Goal: Information Seeking & Learning: Learn about a topic

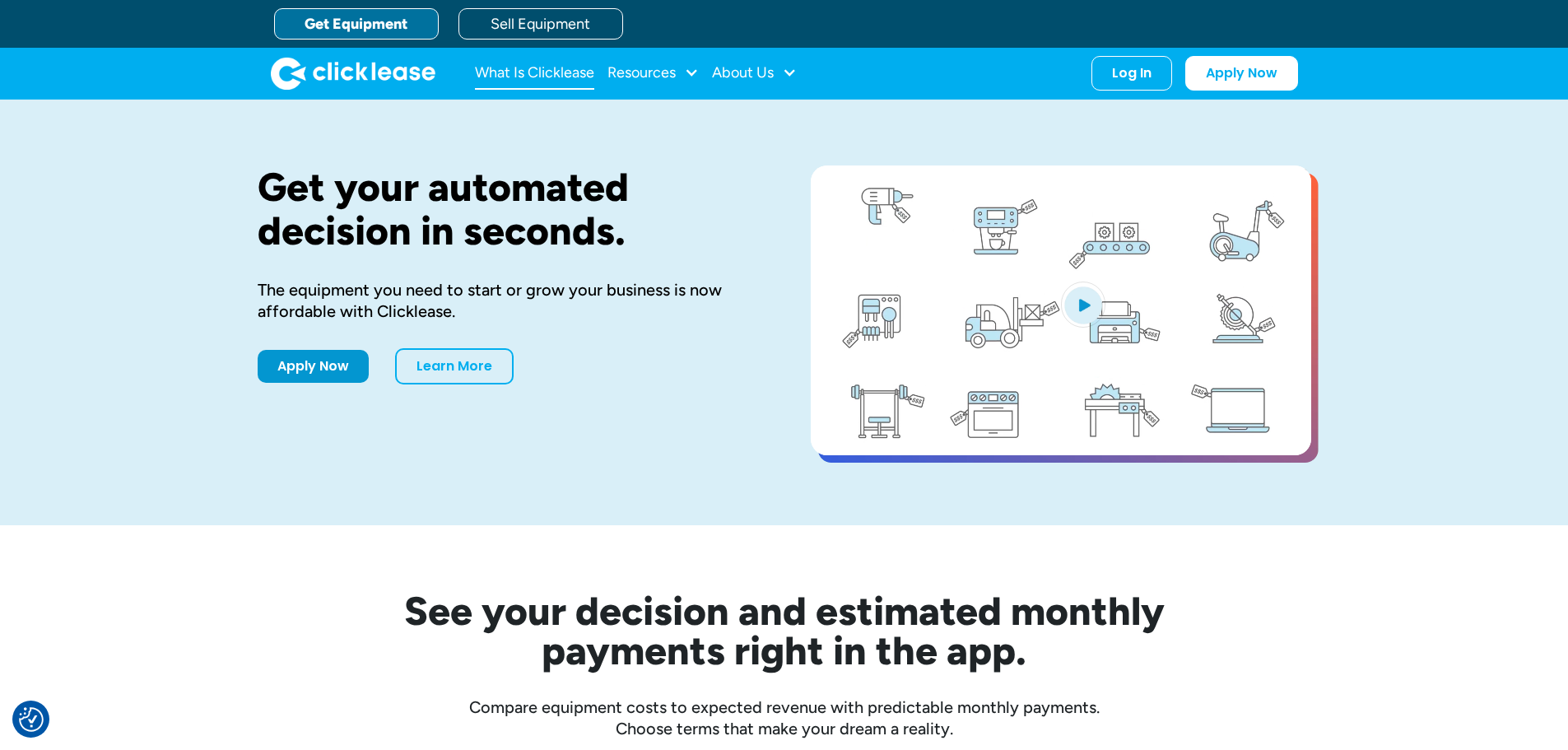
click at [561, 75] on link "What Is Clicklease" at bounding box center [534, 73] width 120 height 33
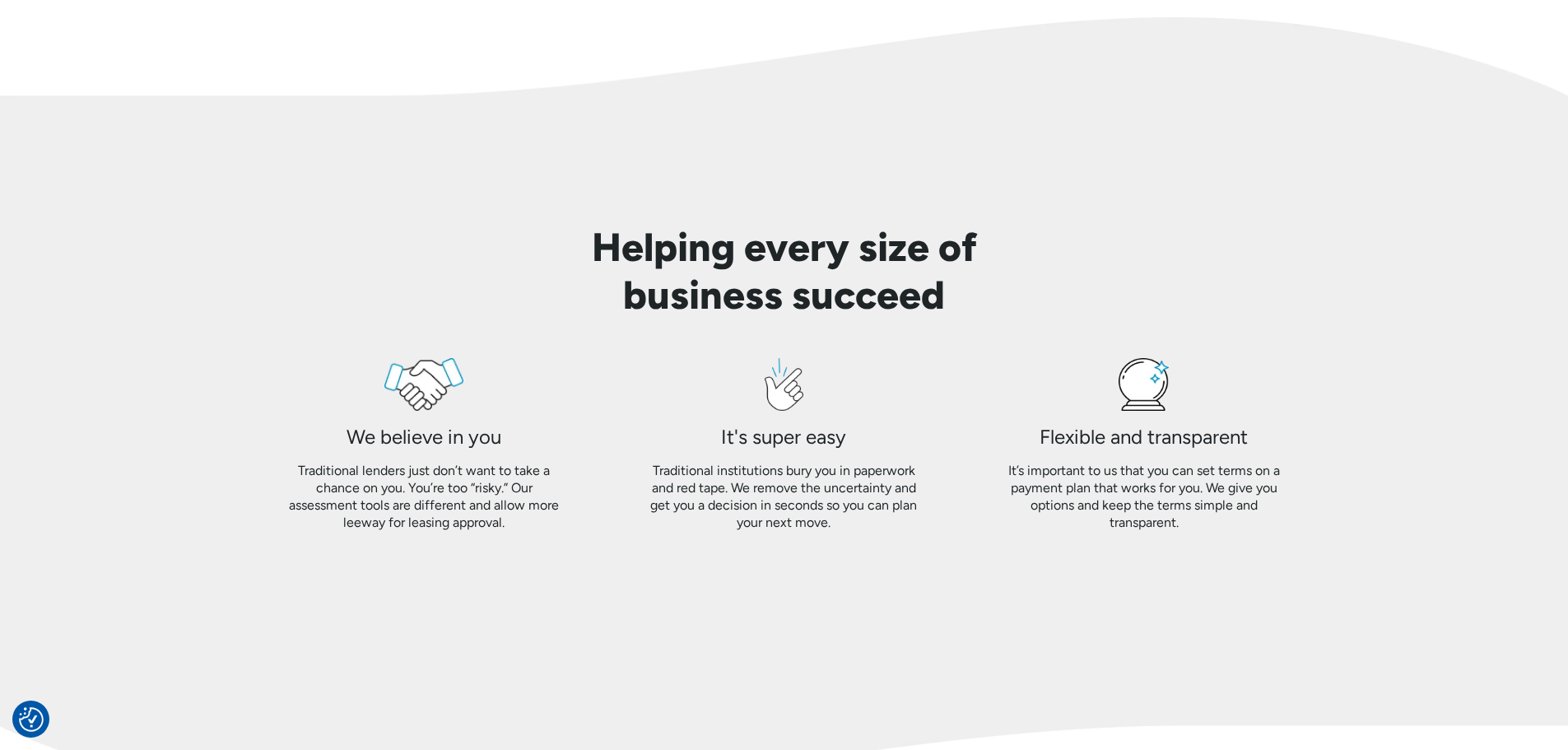
scroll to position [1316, 0]
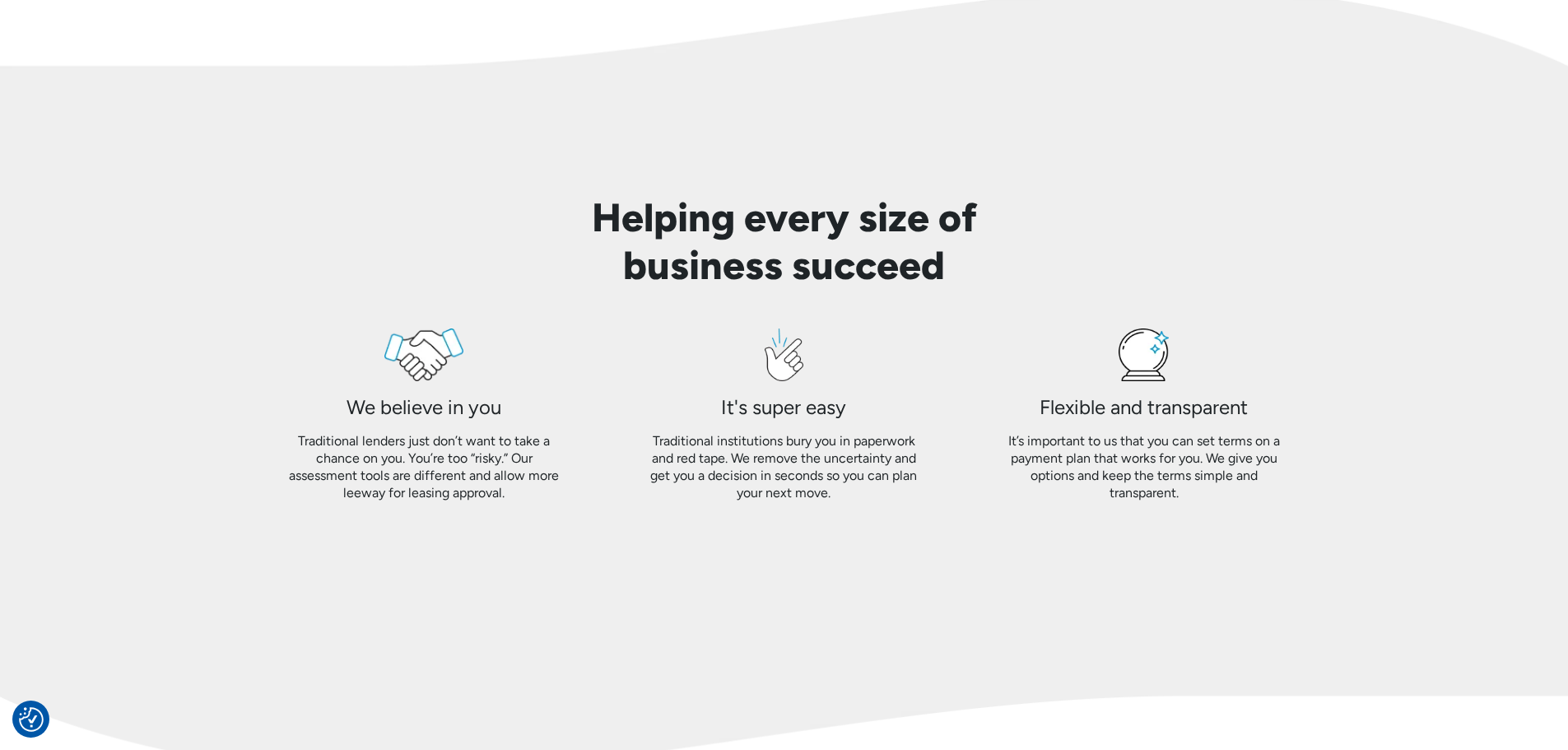
click at [541, 490] on div "Traditional lenders just don’t want to take a chance on you. You’re too “risky.…" at bounding box center [424, 467] width 281 height 68
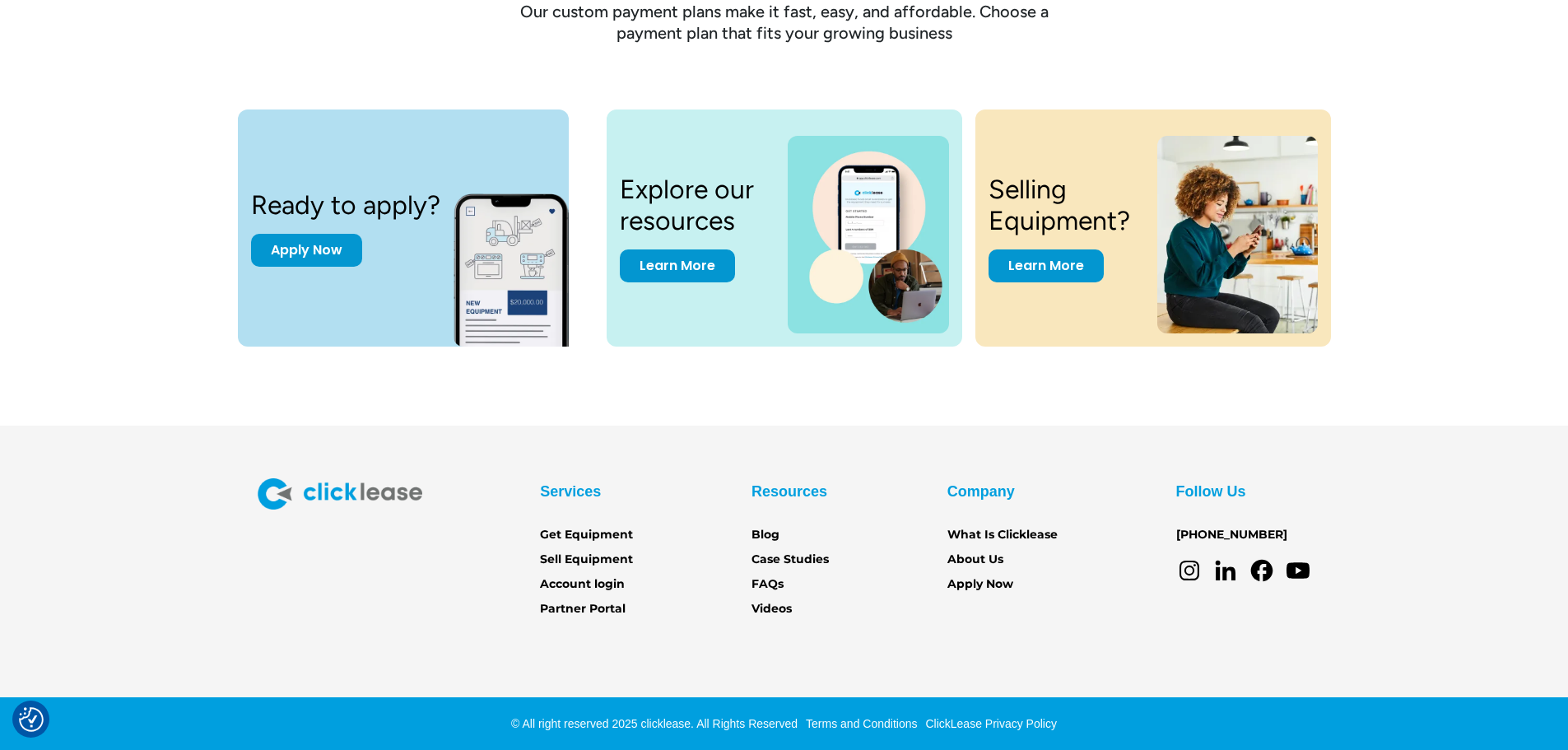
scroll to position [2226, 0]
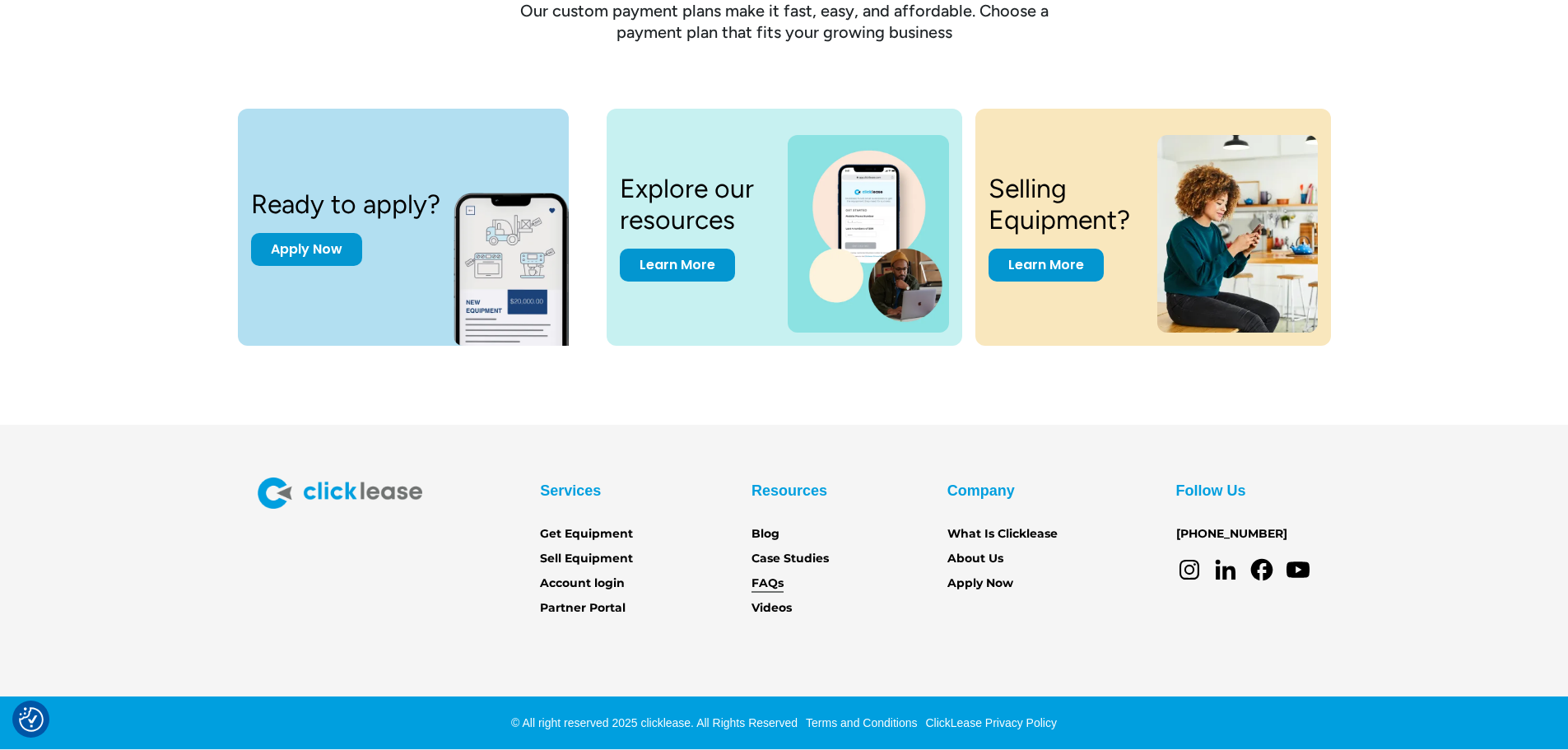
click at [771, 581] on link "FAQs" at bounding box center [768, 583] width 32 height 18
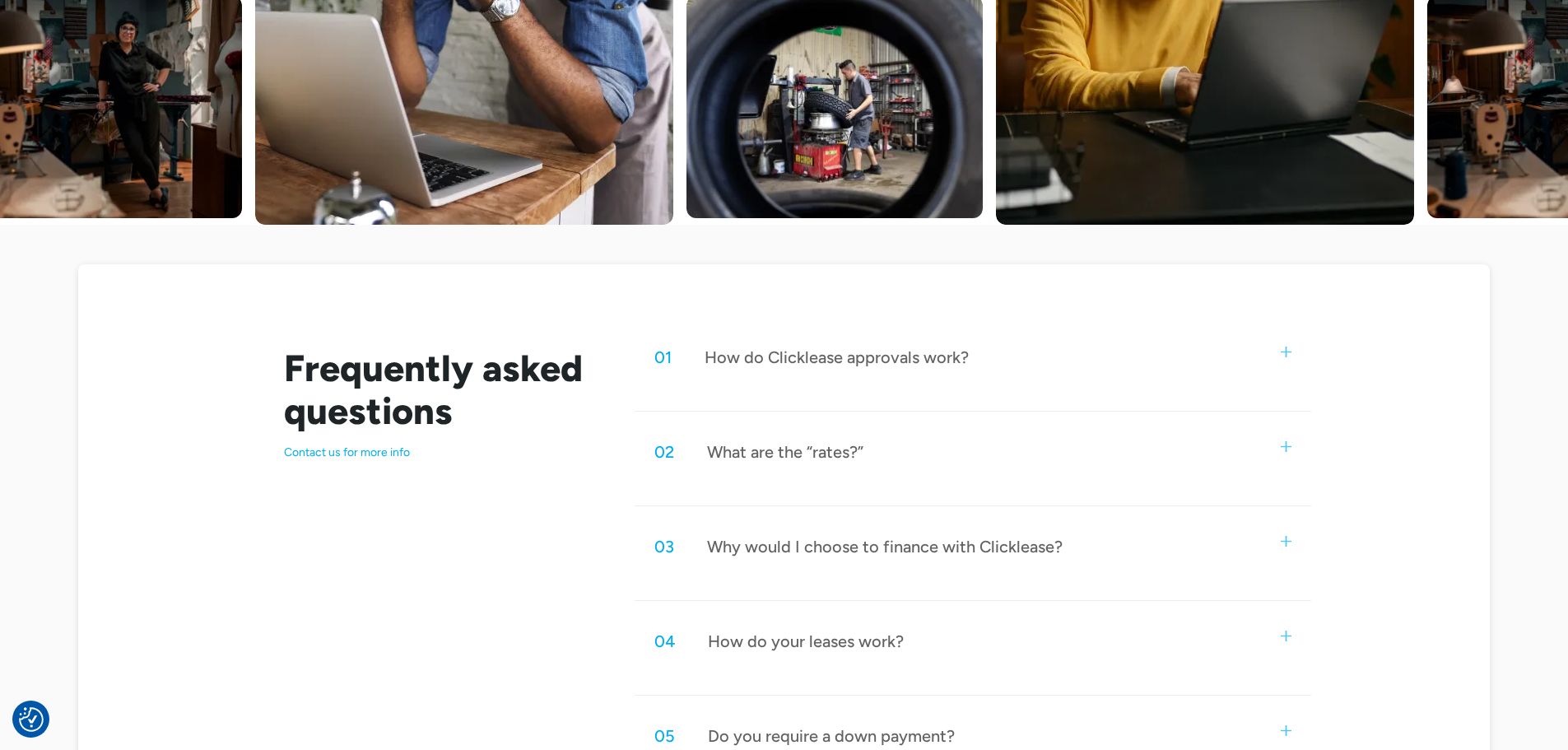
scroll to position [576, 0]
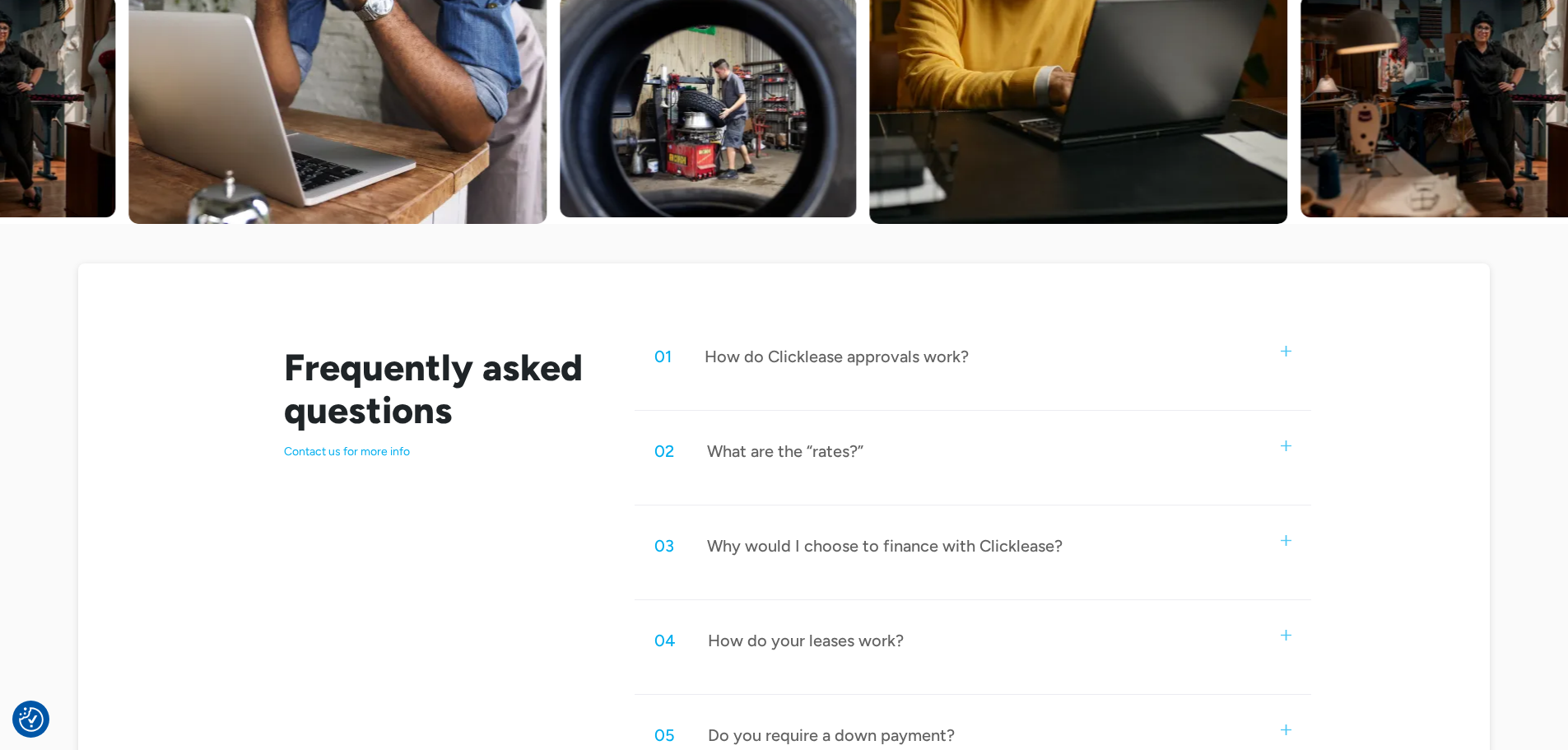
click at [925, 358] on div "How do Clicklease approvals work?" at bounding box center [837, 356] width 264 height 21
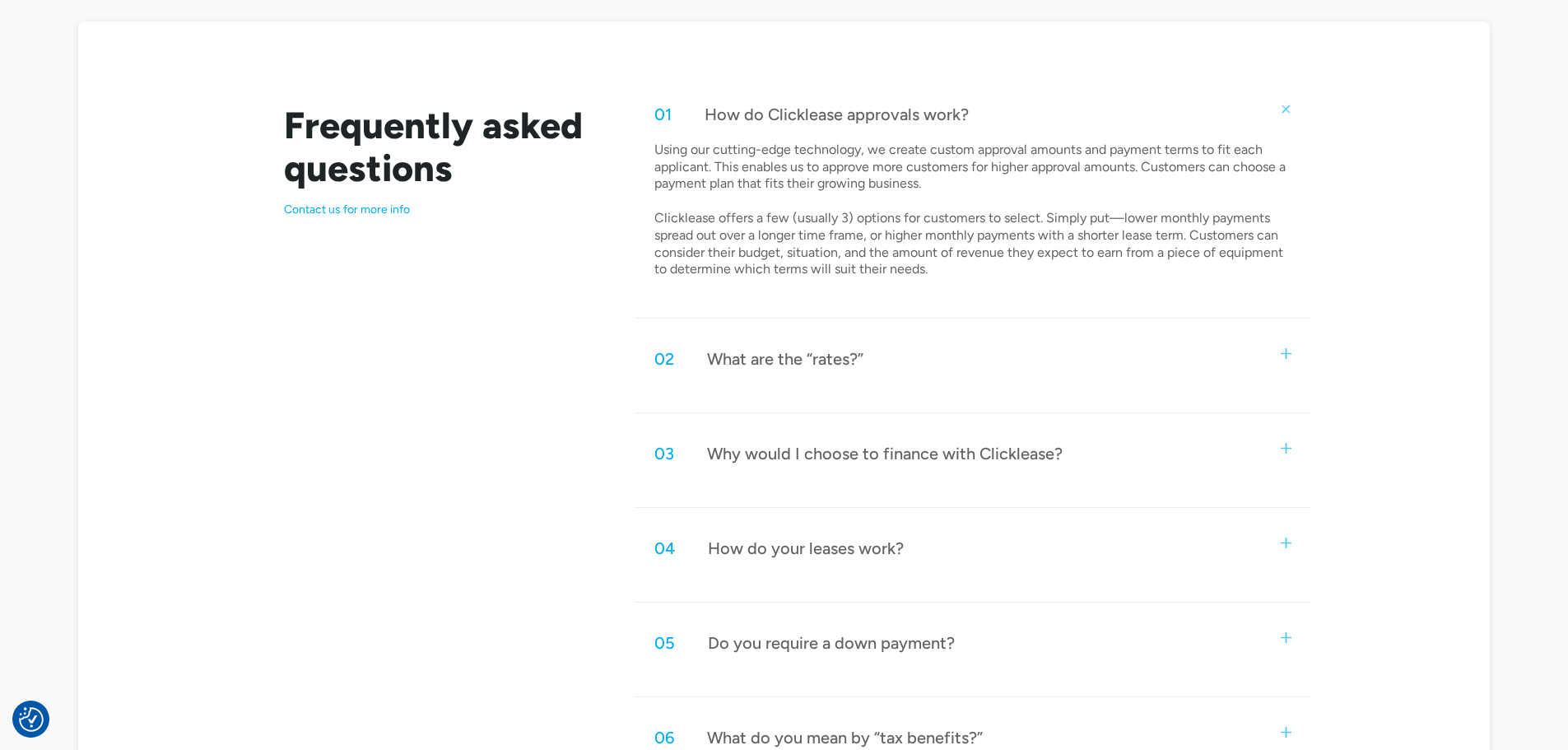
scroll to position [823, 0]
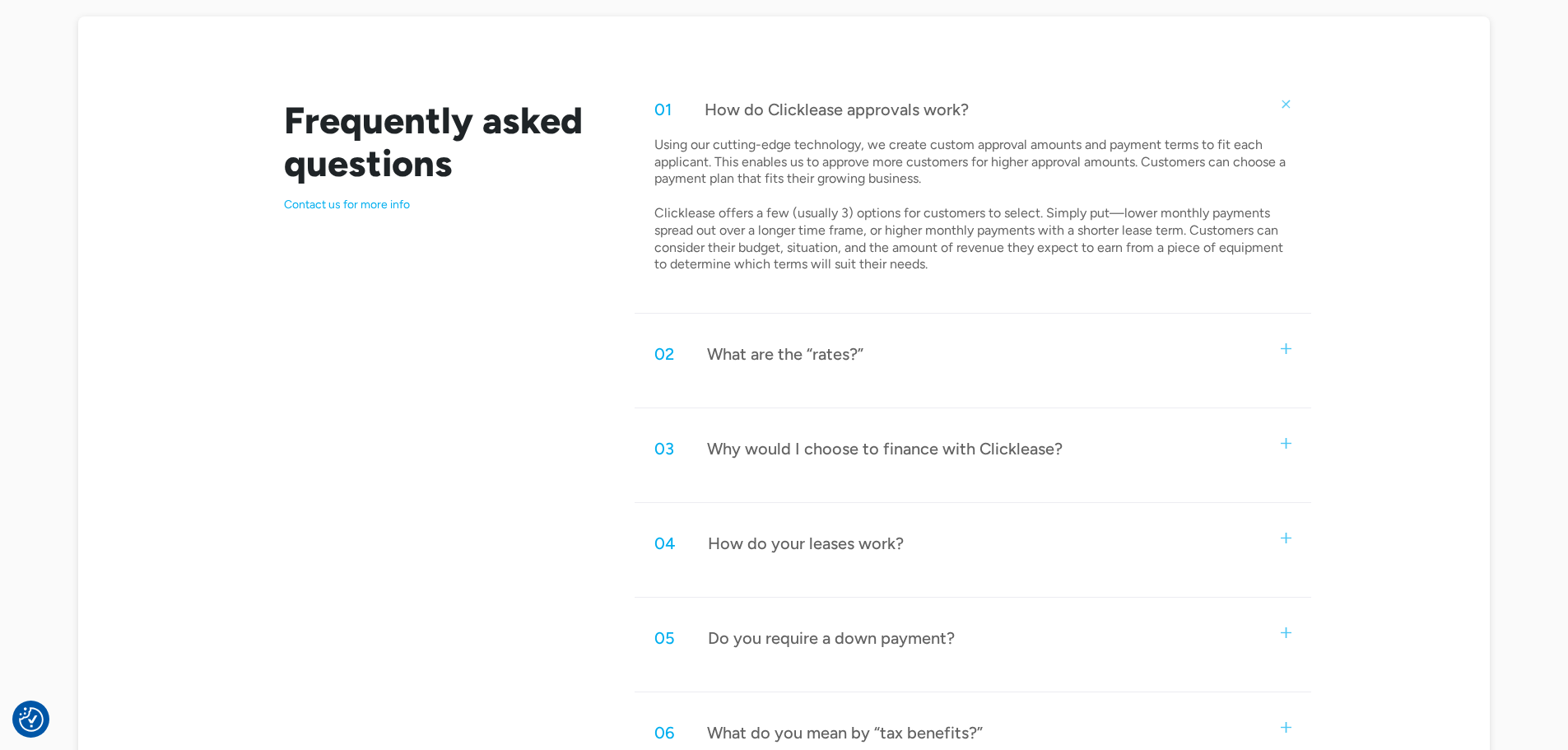
click at [949, 450] on div "Why would I choose to finance with Clicklease?" at bounding box center [885, 448] width 356 height 21
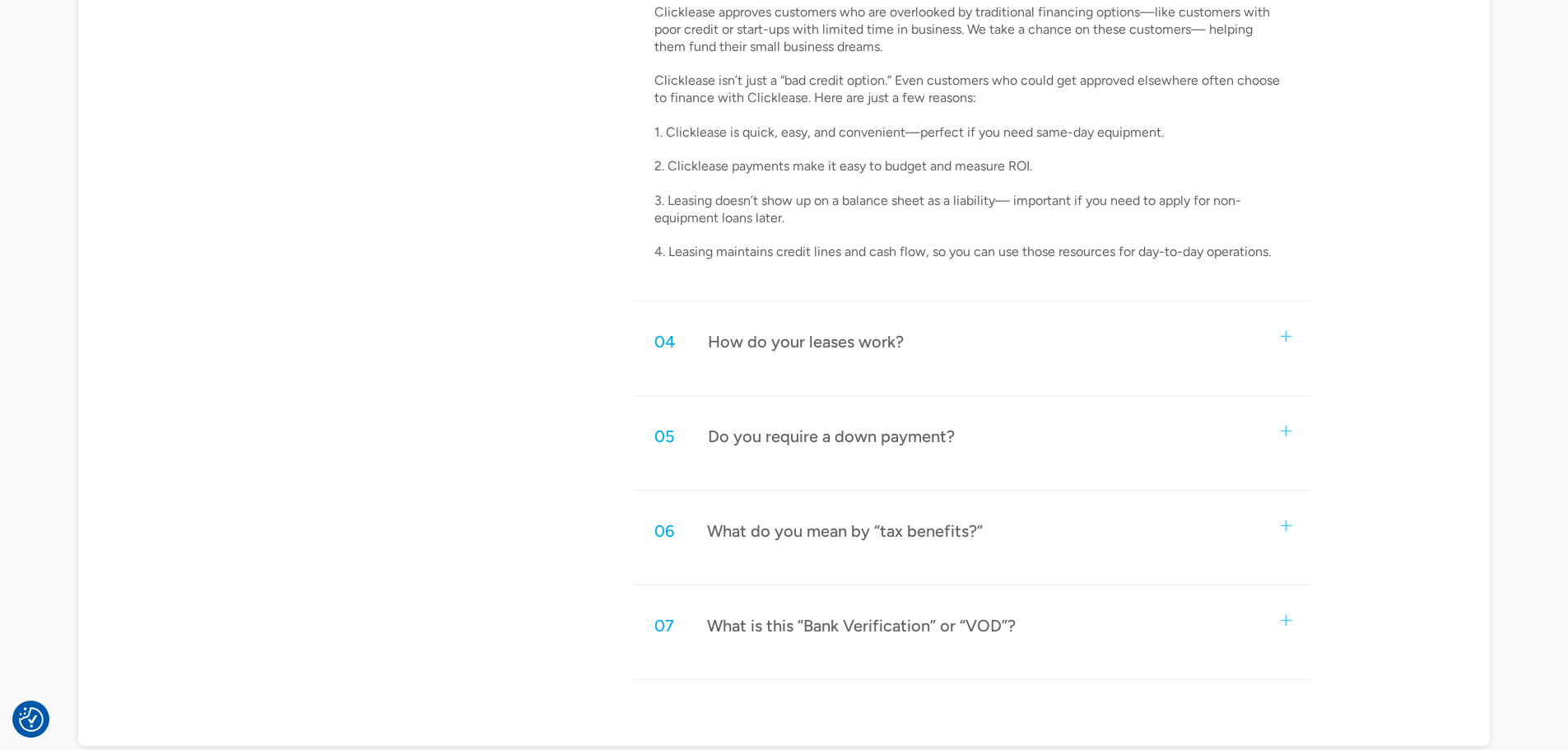
scroll to position [1316, 0]
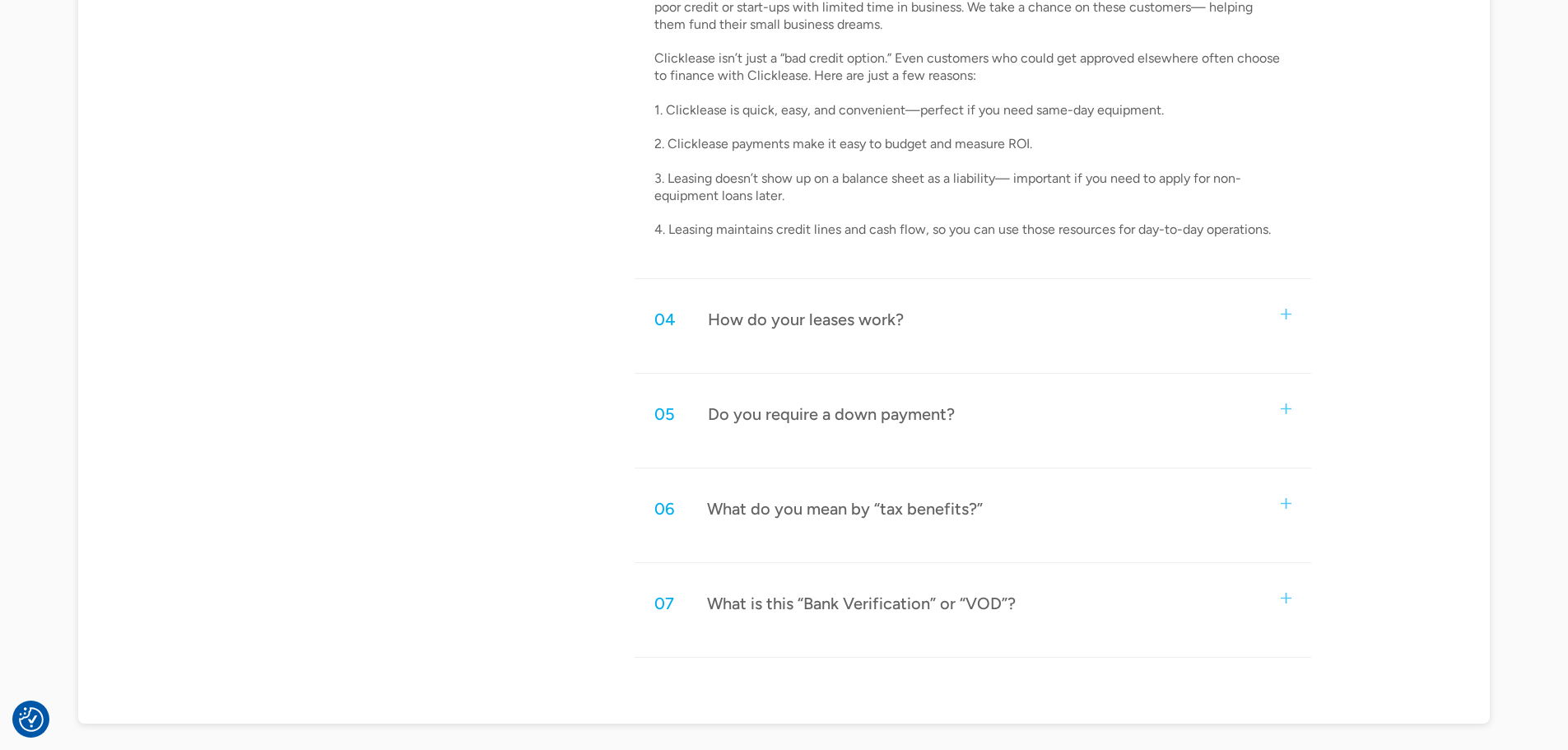
click at [973, 413] on div "05 Do you require a down payment?" at bounding box center [972, 413] width 676 height 54
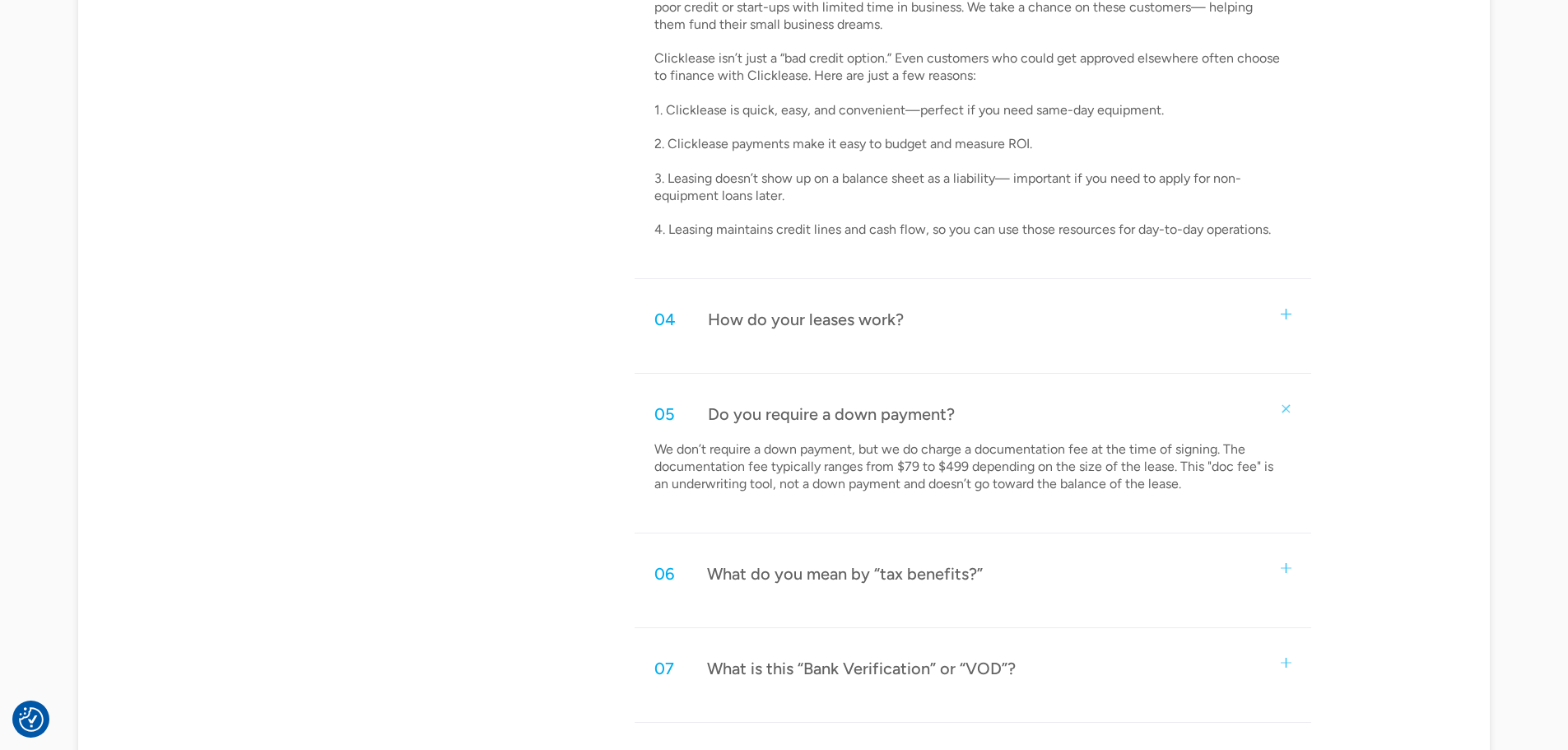
click at [984, 584] on div "06 What do you mean by “tax benefits?”" at bounding box center [972, 573] width 676 height 54
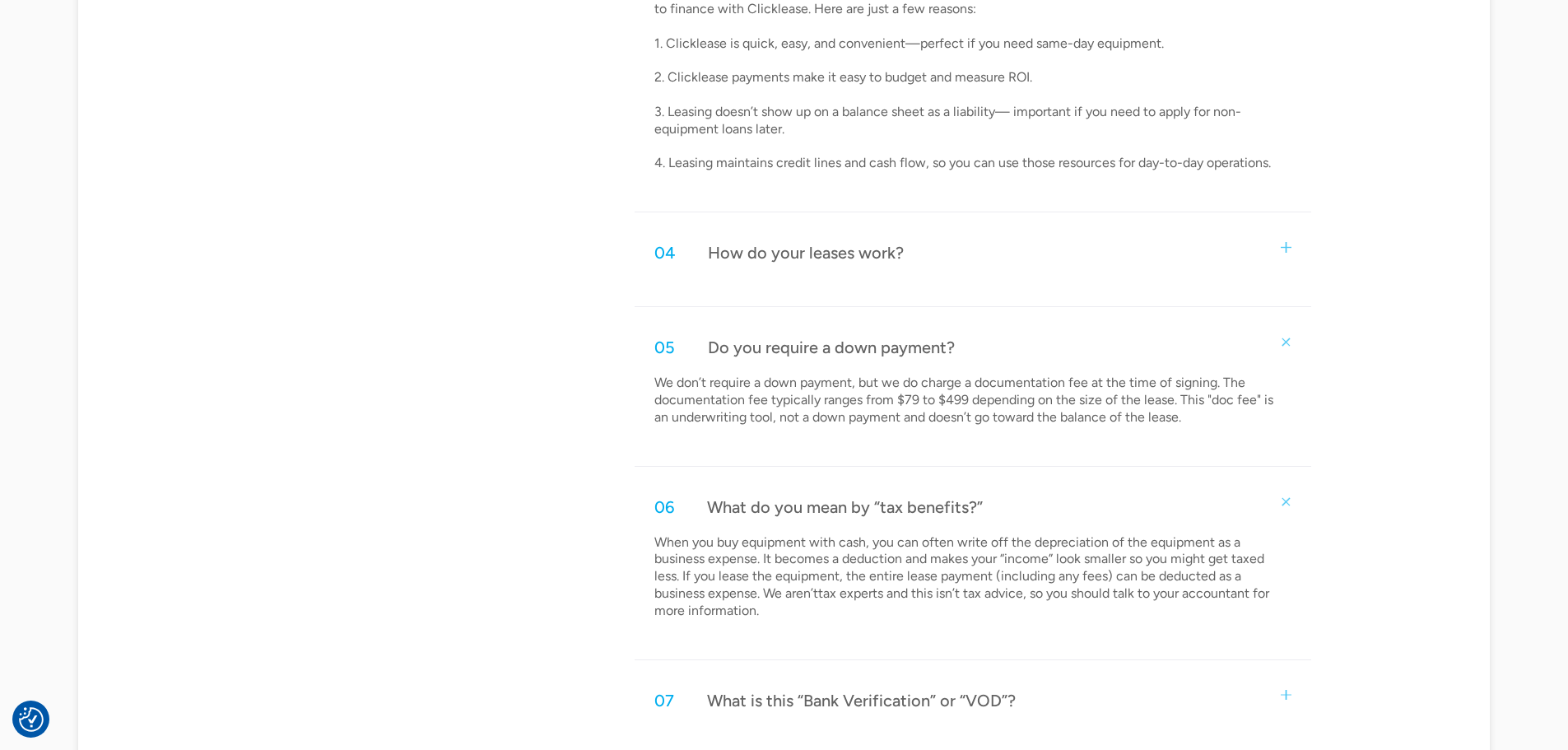
scroll to position [1482, 0]
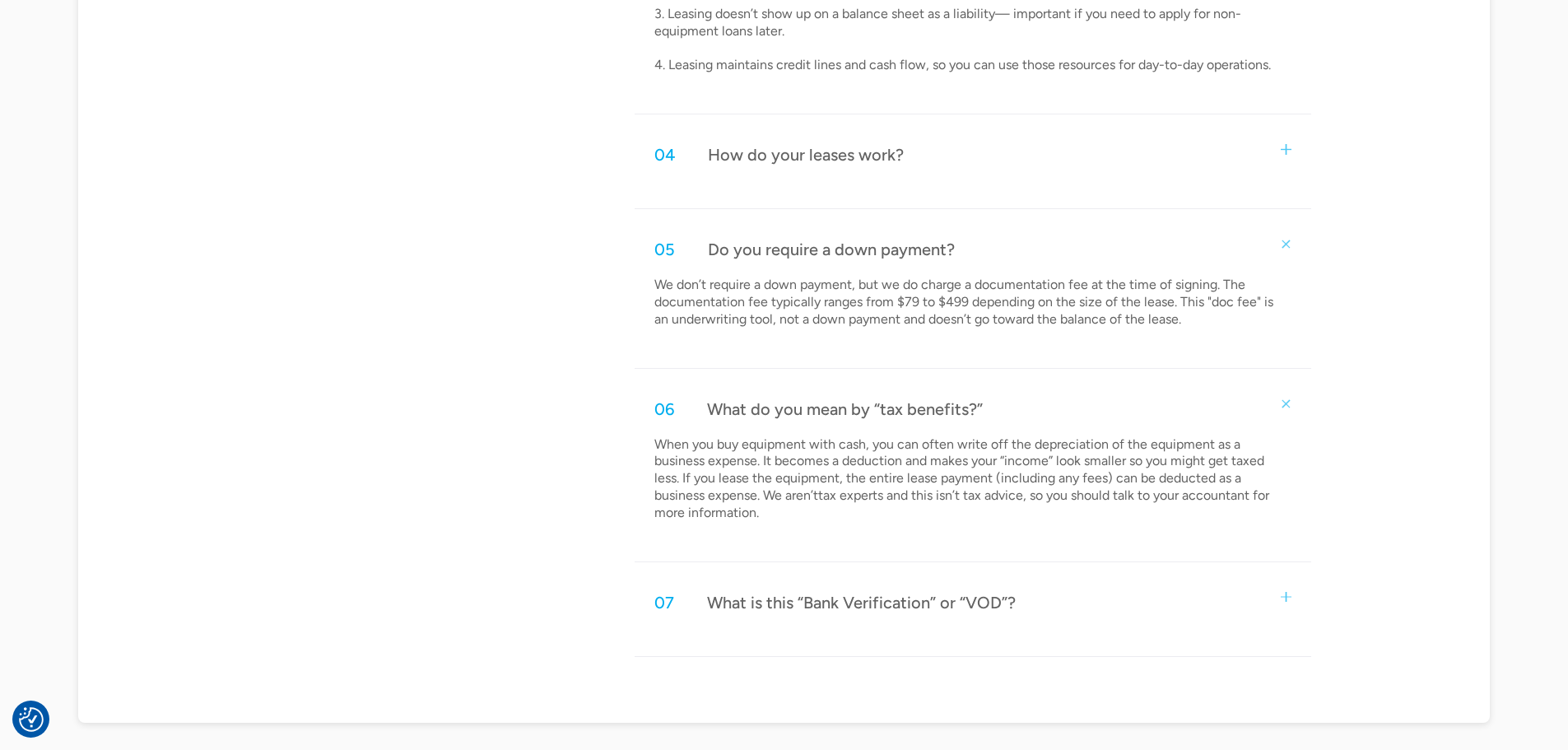
click at [964, 618] on div "07 What is this “Bank Verification” or “VOD”?" at bounding box center [972, 602] width 676 height 54
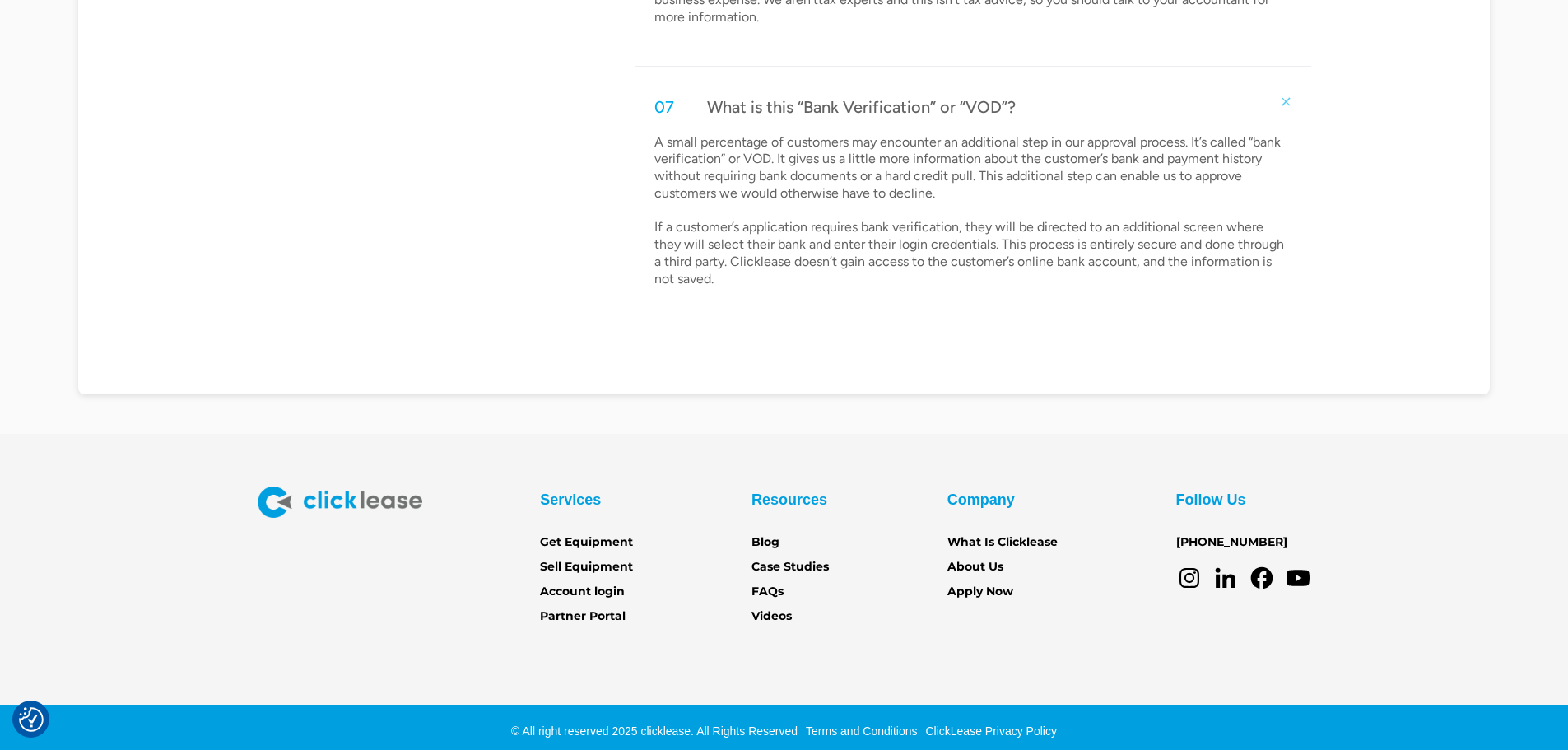
scroll to position [1985, 0]
